Goal: Task Accomplishment & Management: Check status

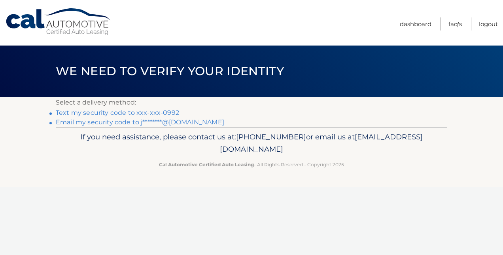
click at [145, 109] on link "Text my security code to xxx-xxx-0992" at bounding box center [117, 113] width 123 height 8
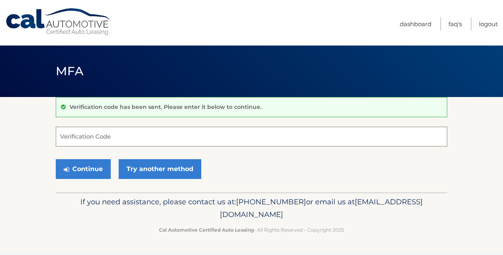
click at [122, 134] on input "Verification Code" at bounding box center [251, 136] width 391 height 20
type input "5"
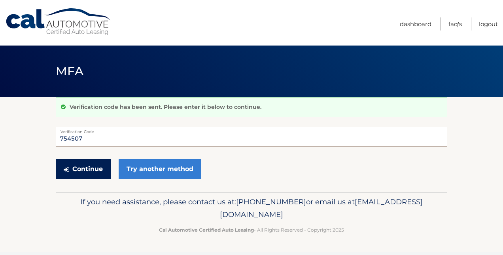
type input "754507"
click at [86, 168] on button "Continue" at bounding box center [83, 169] width 55 height 20
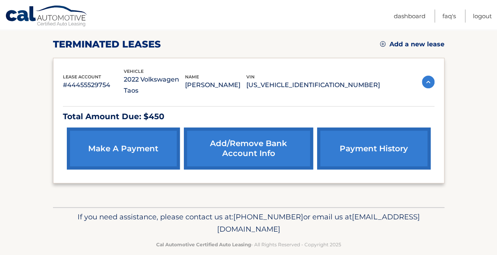
scroll to position [106, 0]
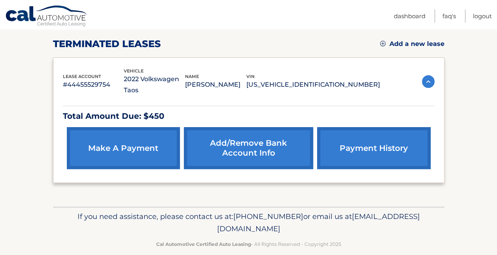
click at [151, 109] on p "Total Amount Due: $450" at bounding box center [249, 116] width 372 height 14
click at [385, 141] on link "payment history" at bounding box center [373, 148] width 113 height 42
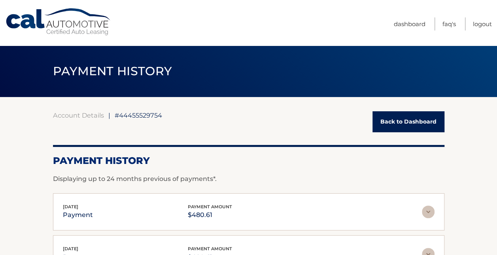
click at [420, 124] on link "Back to Dashboard" at bounding box center [408, 121] width 72 height 21
click at [392, 126] on link "Back to Dashboard" at bounding box center [408, 121] width 72 height 21
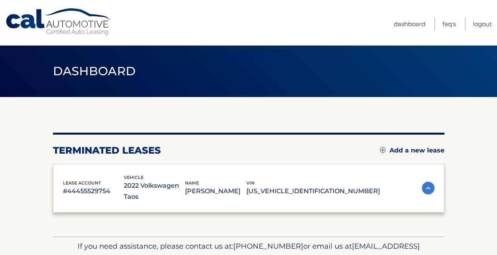
click at [417, 19] on link "Dashboard" at bounding box center [410, 23] width 32 height 13
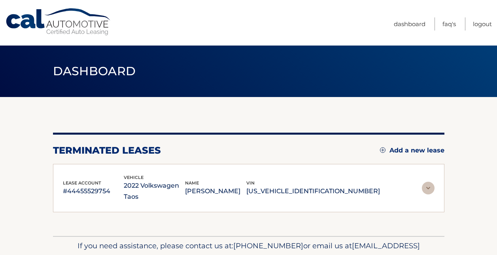
scroll to position [29, 0]
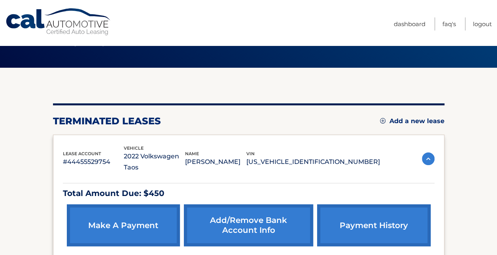
click at [131, 206] on link "make a payment" at bounding box center [123, 225] width 113 height 42
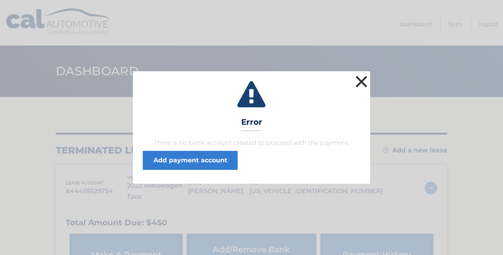
click at [362, 82] on button "×" at bounding box center [361, 82] width 16 height 16
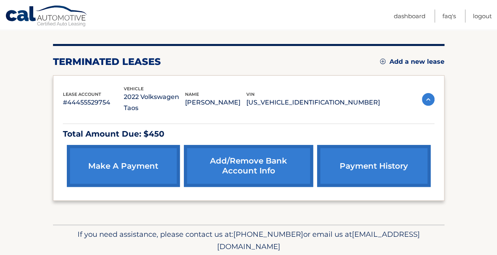
scroll to position [106, 0]
